Goal: Task Accomplishment & Management: Manage account settings

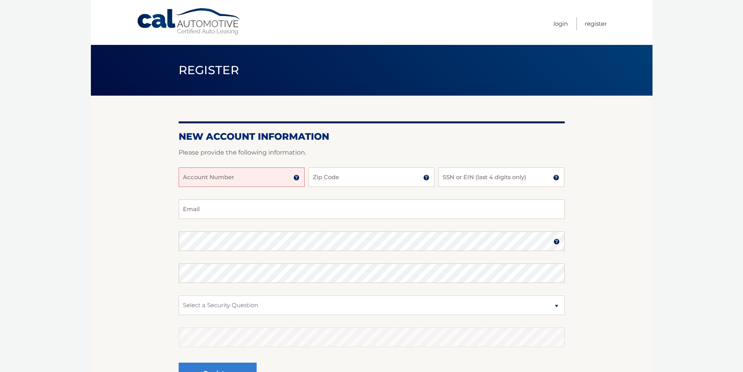
click at [247, 180] on input "Account Number" at bounding box center [242, 176] width 126 height 19
click at [241, 179] on input "Account Number" at bounding box center [242, 176] width 126 height 19
type input "44456007165"
click at [339, 175] on input "Zip Code" at bounding box center [371, 176] width 126 height 19
type input "4"
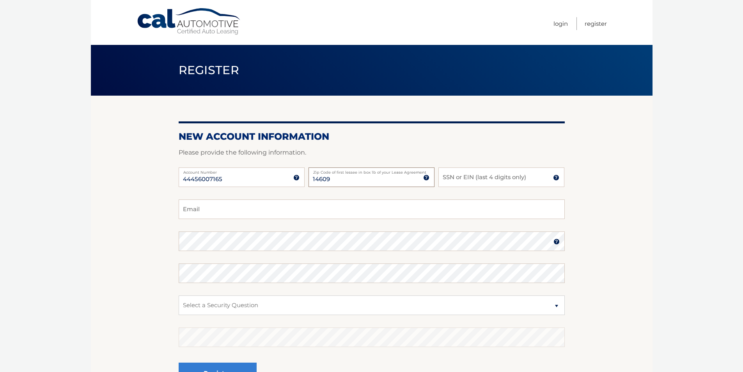
type input "14609"
click at [495, 181] on input "SSN or EIN (last 4 digits only)" at bounding box center [501, 176] width 126 height 19
type input "0082"
click at [258, 205] on input "Email" at bounding box center [372, 208] width 386 height 19
type input "james8998@hotmail.com"
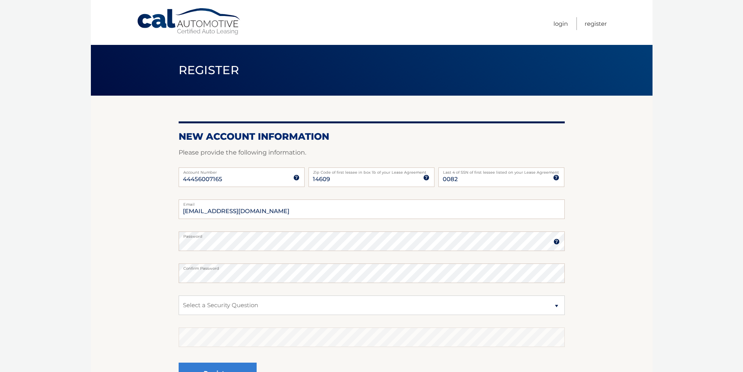
click at [558, 242] on img at bounding box center [556, 241] width 6 height 6
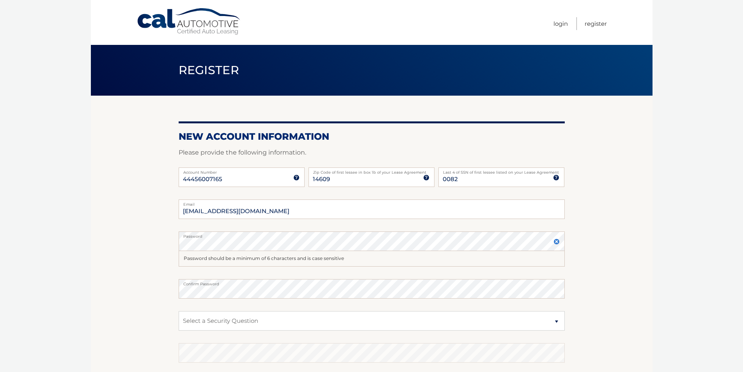
click at [557, 241] on img at bounding box center [556, 241] width 6 height 6
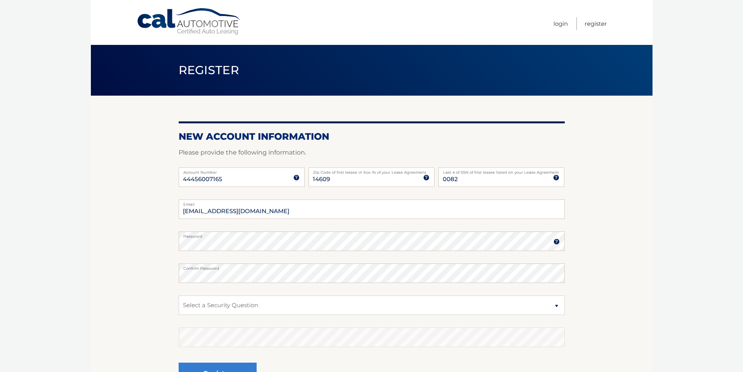
click at [142, 247] on section "New Account Information Please provide the following information. 44456007165 A…" at bounding box center [372, 248] width 562 height 305
click at [214, 308] on select "Select a Security Question What was the name of your elementary school? What is…" at bounding box center [372, 304] width 386 height 19
select select "4"
click at [179, 295] on select "Select a Security Question What was the name of your elementary school? What is…" at bounding box center [372, 304] width 386 height 19
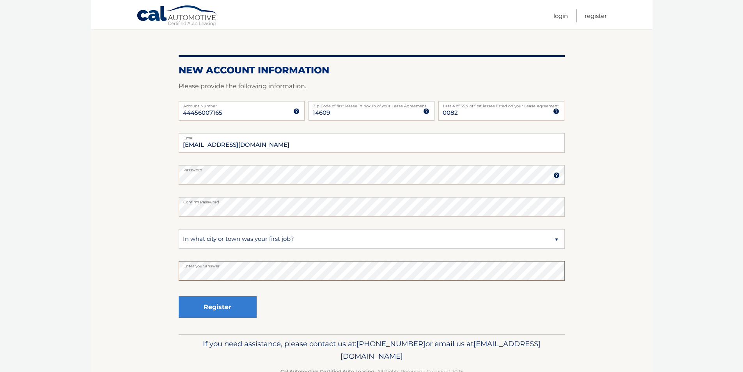
scroll to position [88, 0]
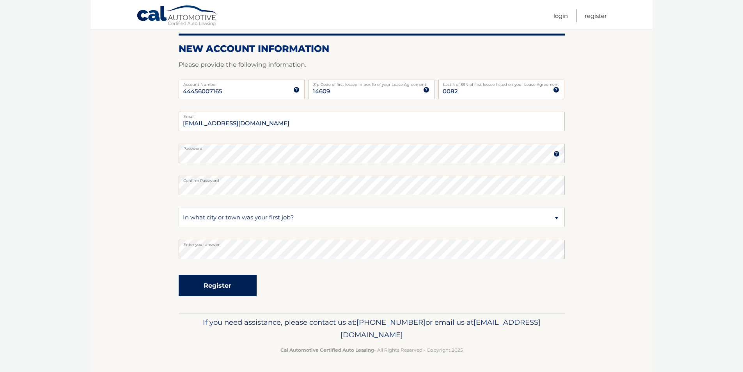
click at [226, 288] on button "Register" at bounding box center [218, 285] width 78 height 21
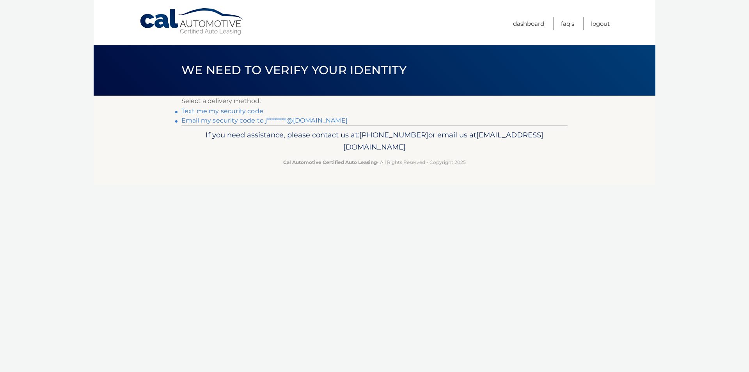
click at [231, 110] on link "Text me my security code" at bounding box center [222, 110] width 82 height 7
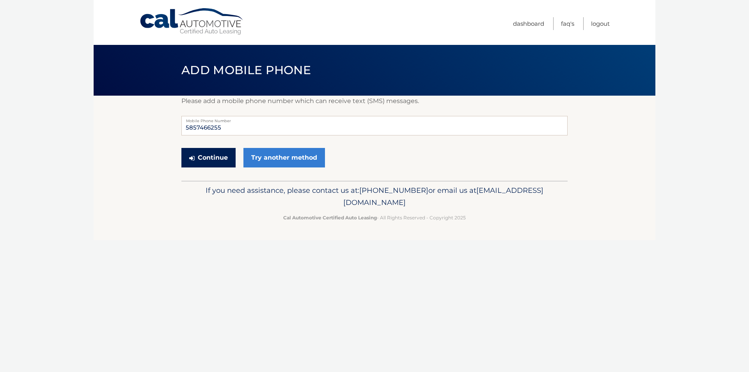
click at [217, 160] on button "Continue" at bounding box center [208, 157] width 54 height 19
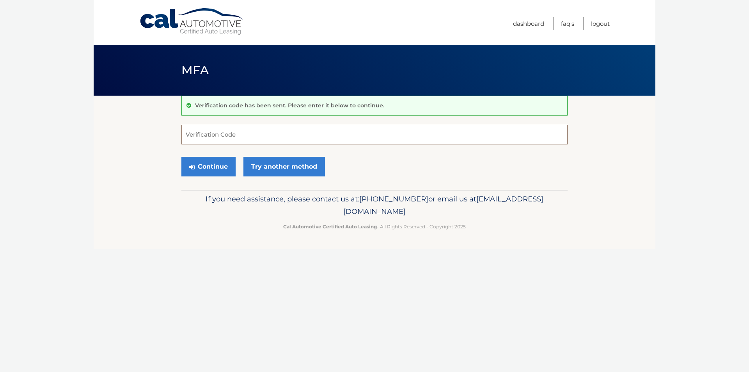
click at [251, 140] on input "Verification Code" at bounding box center [374, 134] width 386 height 19
type input "732345"
click at [207, 167] on button "Continue" at bounding box center [208, 166] width 54 height 19
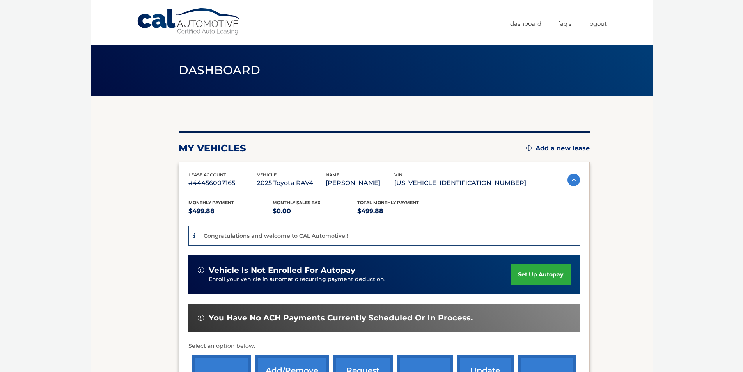
click at [526, 277] on link "set up autopay" at bounding box center [540, 274] width 59 height 21
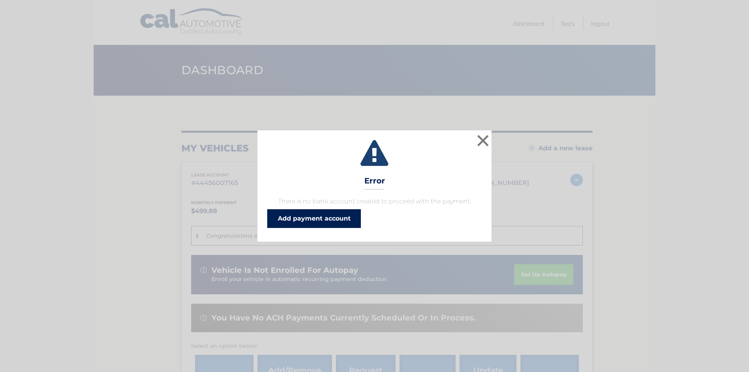
click at [315, 223] on link "Add payment account" at bounding box center [314, 218] width 94 height 19
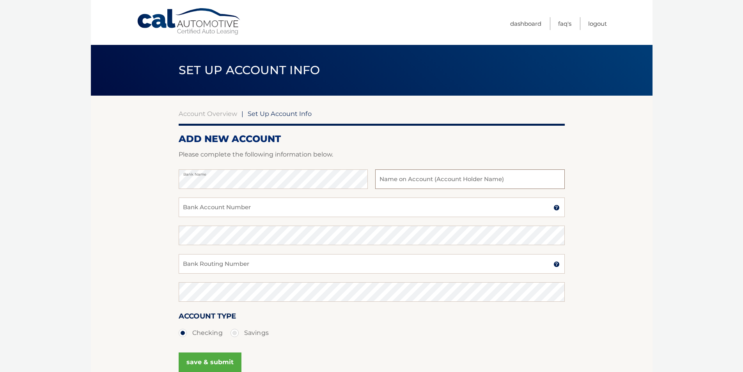
click at [478, 180] on input "text" at bounding box center [469, 178] width 189 height 19
type input "[PERSON_NAME]"
click at [245, 213] on input "Bank Account Number" at bounding box center [372, 206] width 386 height 19
click at [228, 203] on input "Bank Account Number" at bounding box center [372, 206] width 386 height 19
type input "1375908785"
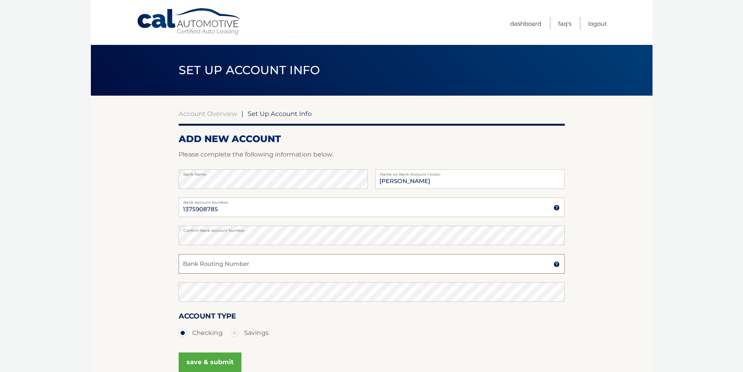
click at [237, 265] on input "Bank Routing Number" at bounding box center [372, 263] width 386 height 19
type input "222371863"
click at [138, 294] on section "Account Overview | Set Up Account Info ADD NEW ACCOUNT Please complete the foll…" at bounding box center [372, 245] width 562 height 298
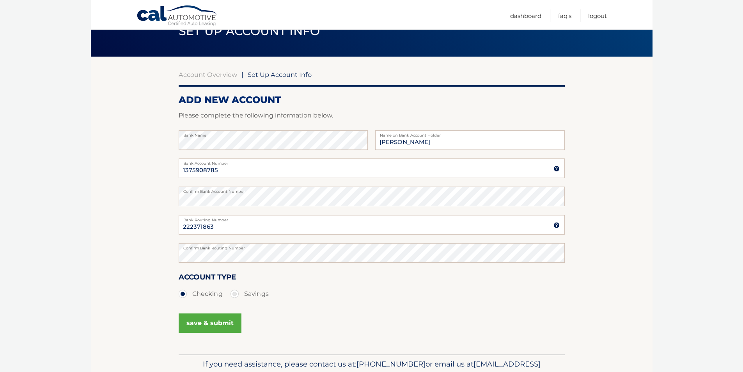
click at [208, 322] on button "save & submit" at bounding box center [210, 322] width 63 height 19
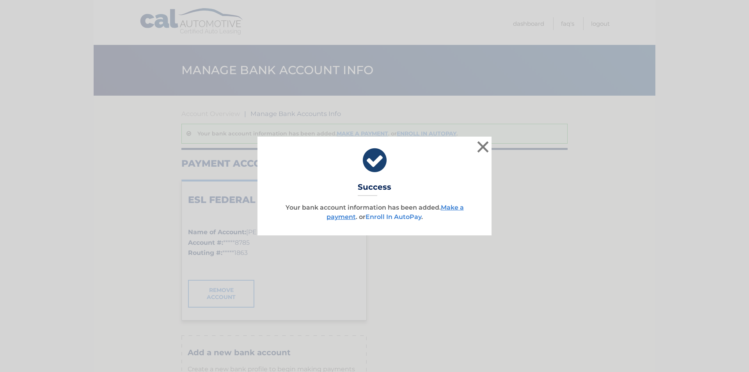
click at [388, 216] on link "Enroll In AutoPay" at bounding box center [393, 216] width 56 height 7
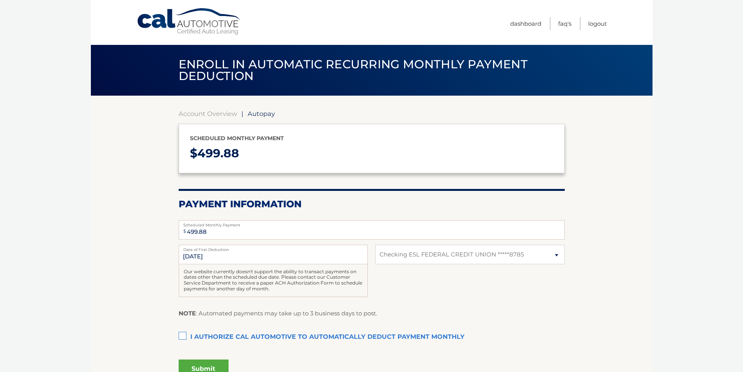
select select "ODUzN2MyMGMtM2U3Mi00ODdjLWIzOWYtMjBjMGY3N2ZiMTE2"
click at [181, 337] on label "I authorize cal automotive to automatically deduct payment monthly This checkbo…" at bounding box center [372, 337] width 386 height 16
click at [0, 0] on input "I authorize cal automotive to automatically deduct payment monthly This checkbo…" at bounding box center [0, 0] width 0 height 0
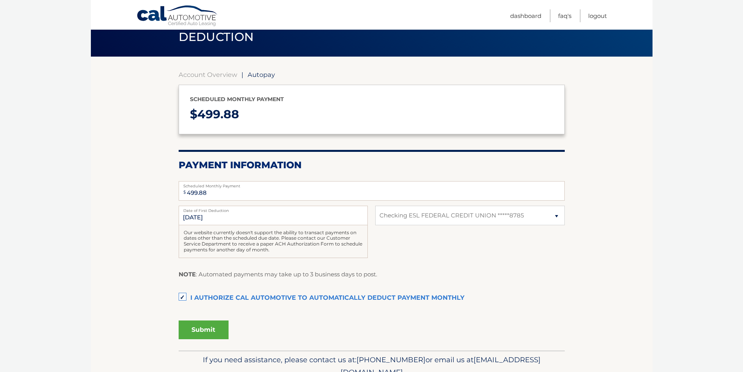
click at [198, 332] on button "Submit" at bounding box center [204, 329] width 50 height 19
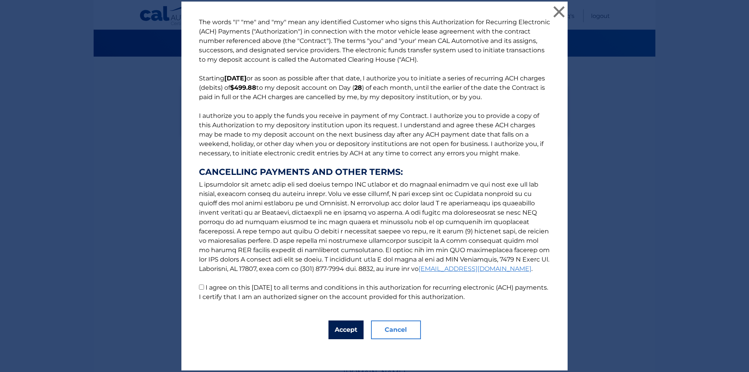
click at [346, 332] on button "Accept" at bounding box center [345, 329] width 35 height 19
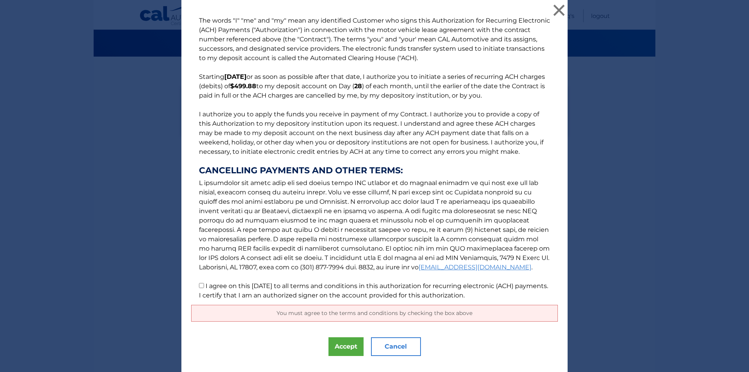
click at [199, 285] on input "I agree on this [DATE] to all terms and conditions in this authorization for re…" at bounding box center [201, 285] width 5 height 5
checkbox input "true"
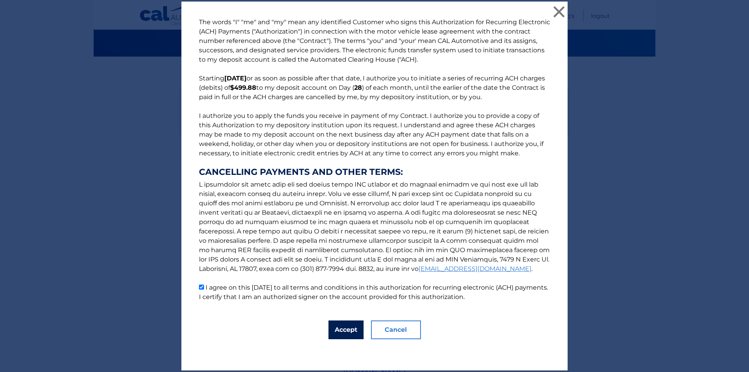
click at [345, 326] on button "Accept" at bounding box center [345, 329] width 35 height 19
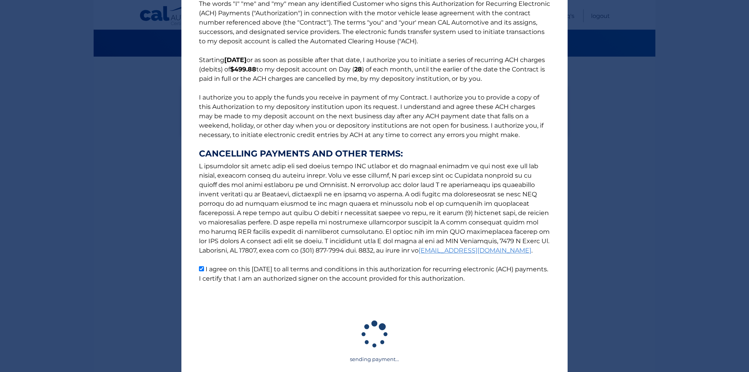
scroll to position [17, 0]
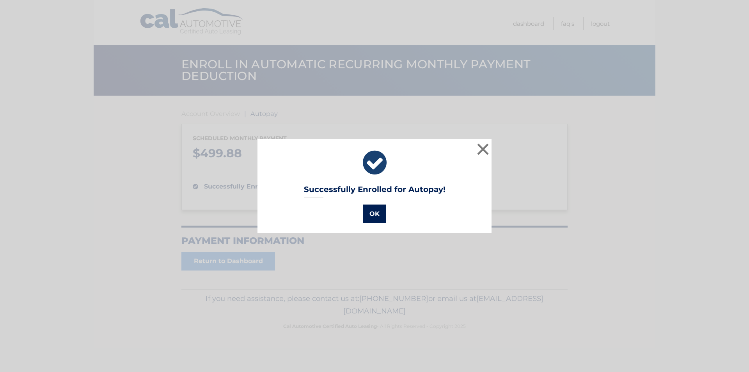
click at [375, 213] on button "OK" at bounding box center [374, 213] width 23 height 19
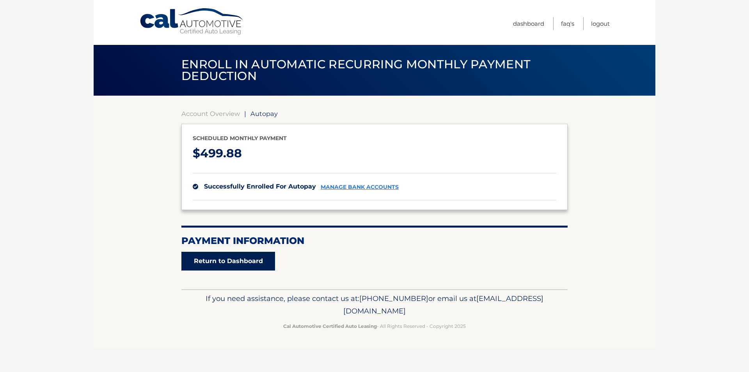
click at [241, 253] on link "Return to Dashboard" at bounding box center [228, 261] width 94 height 19
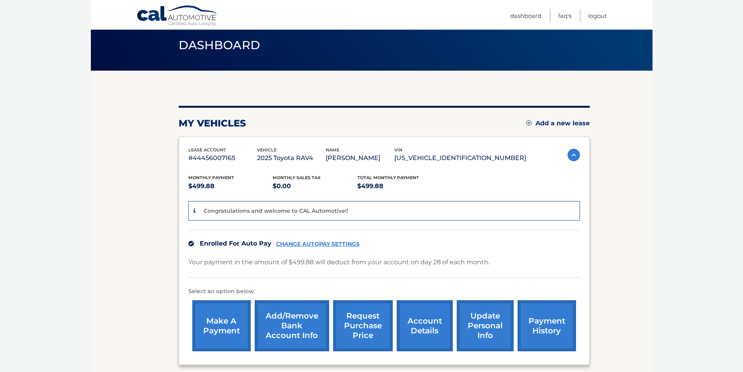
scroll to position [39, 0]
